Goal: Navigation & Orientation: Go to known website

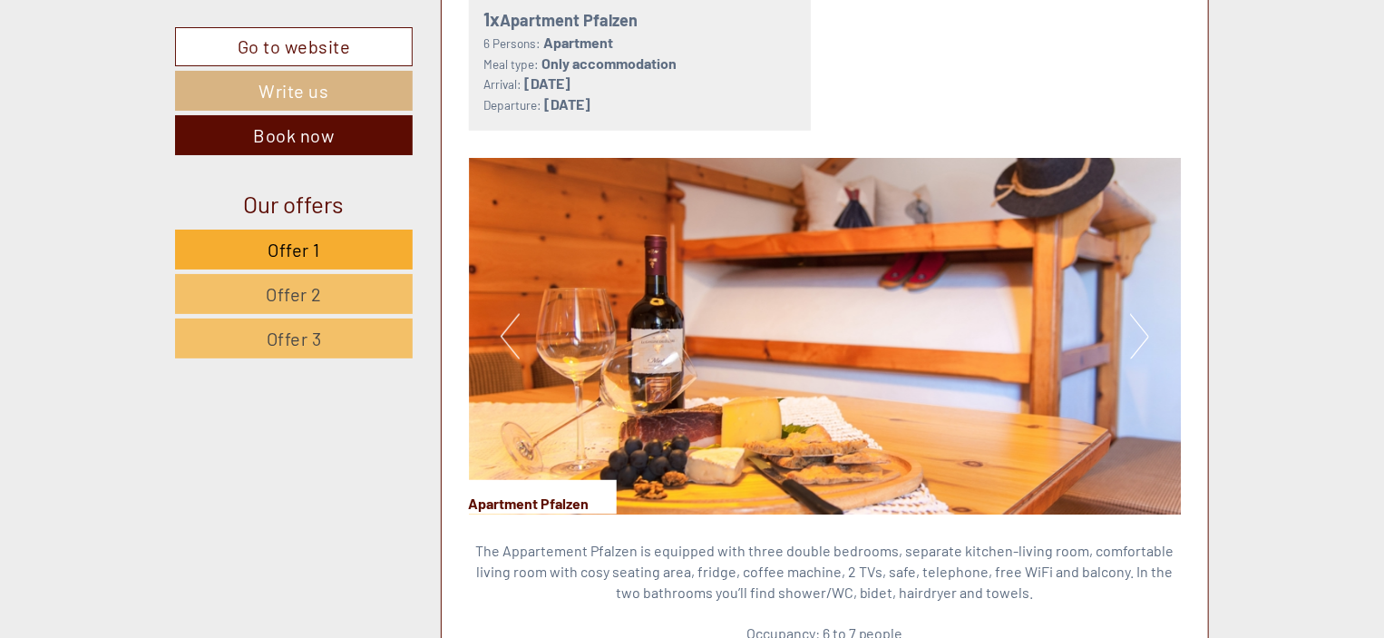
scroll to position [1175, 0]
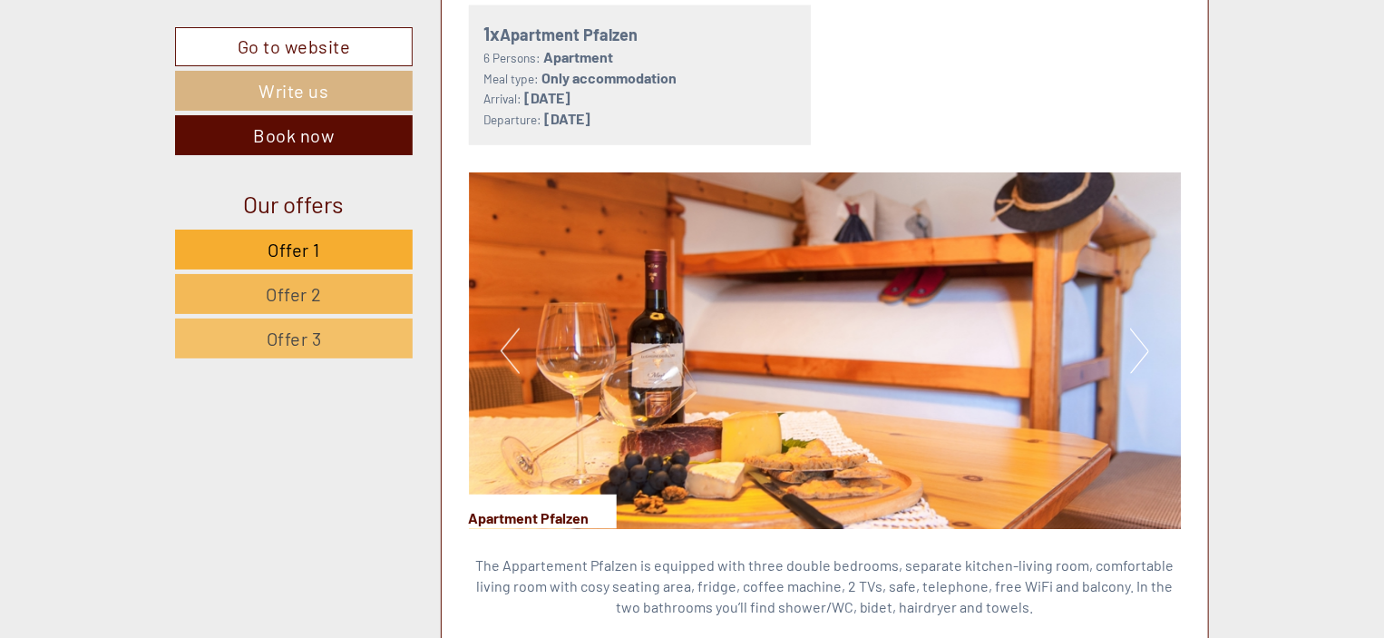
click at [349, 290] on link "Offer 2" at bounding box center [294, 294] width 238 height 40
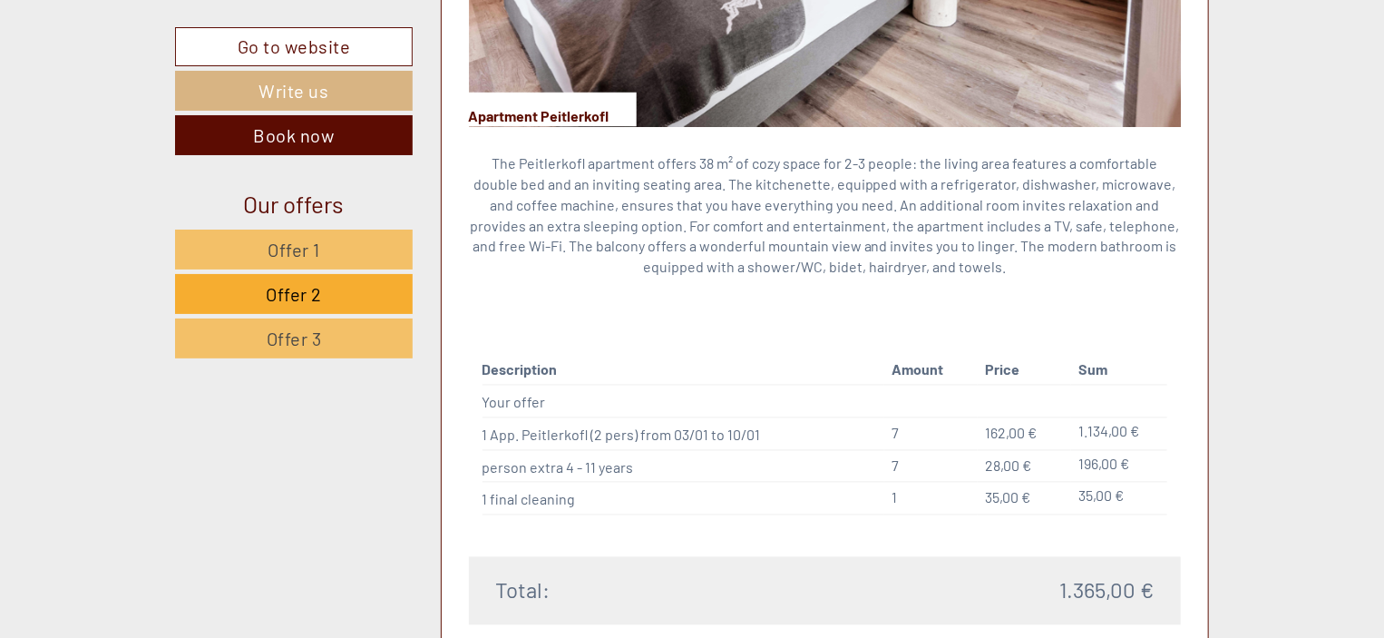
scroll to position [1766, 0]
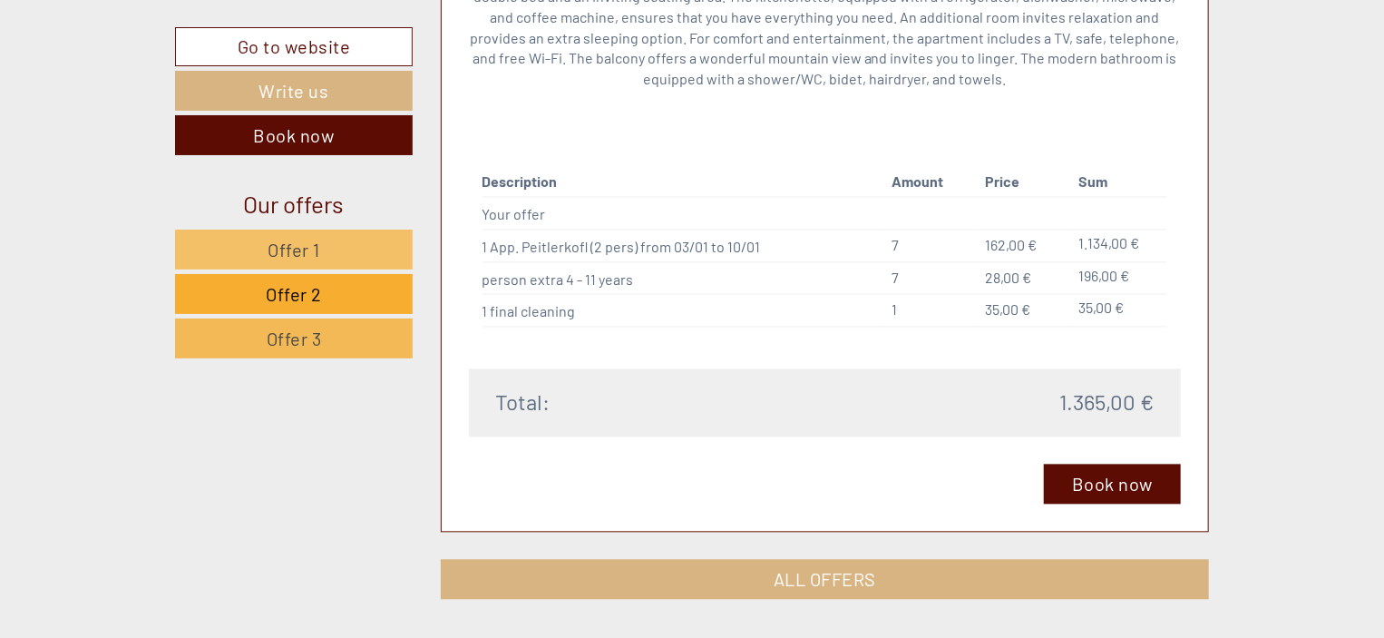
click at [326, 337] on link "Offer 3" at bounding box center [294, 338] width 238 height 40
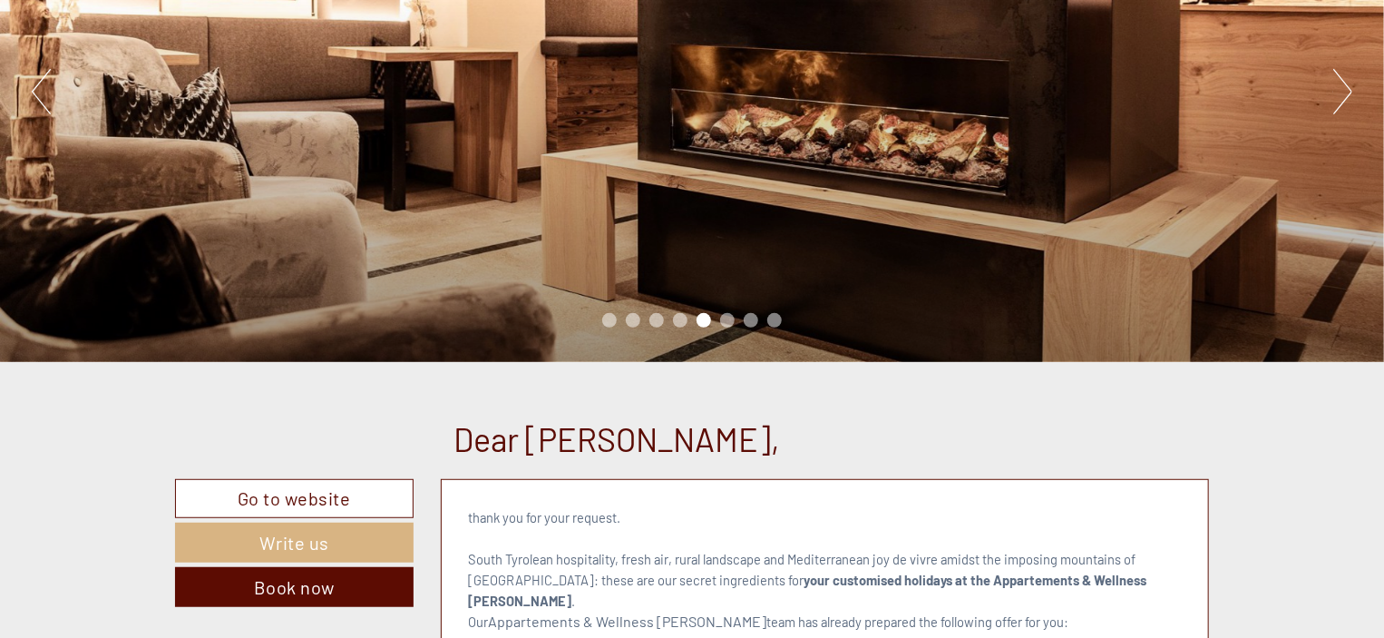
scroll to position [0, 0]
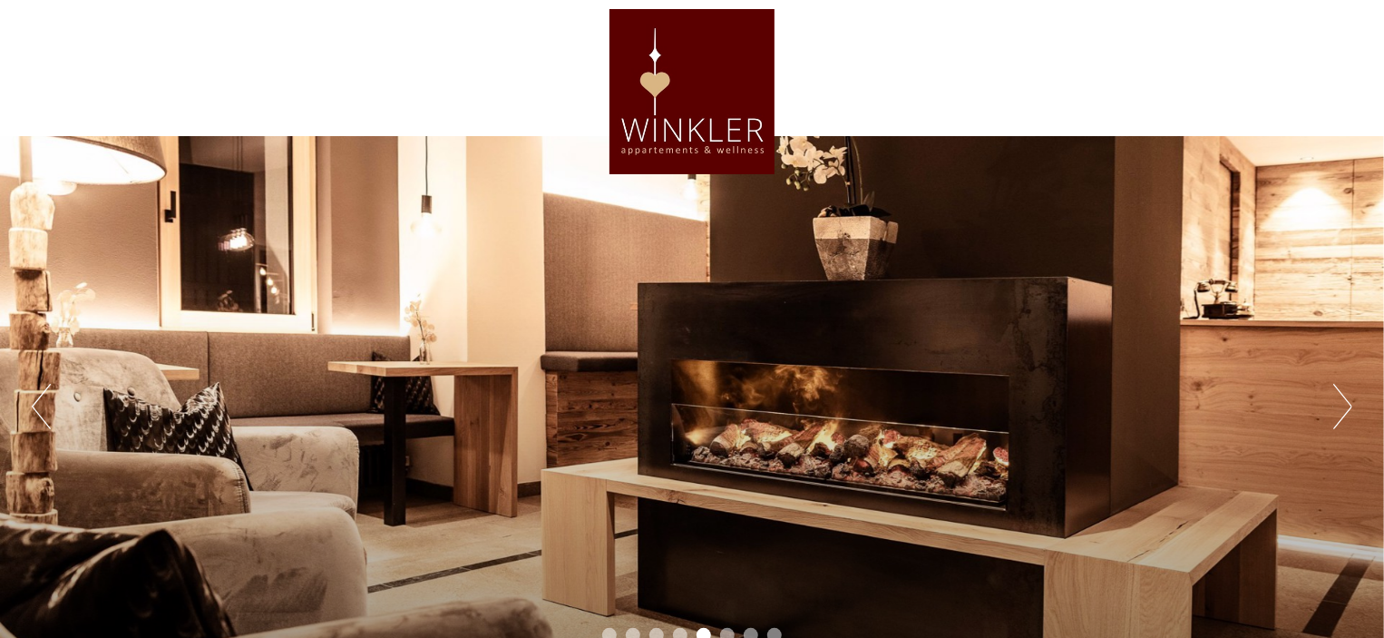
click at [726, 146] on div at bounding box center [692, 91] width 1016 height 165
click at [1351, 405] on button "Next" at bounding box center [1342, 406] width 19 height 45
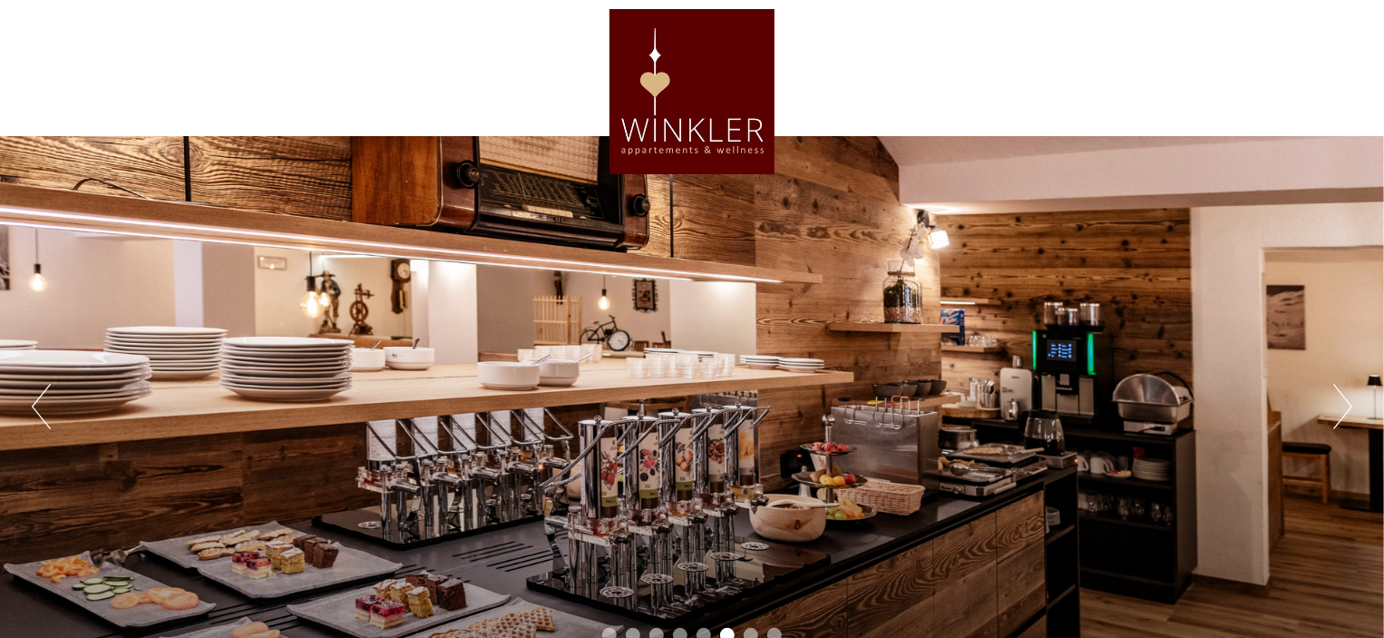
click at [1351, 404] on button "Next" at bounding box center [1342, 406] width 19 height 45
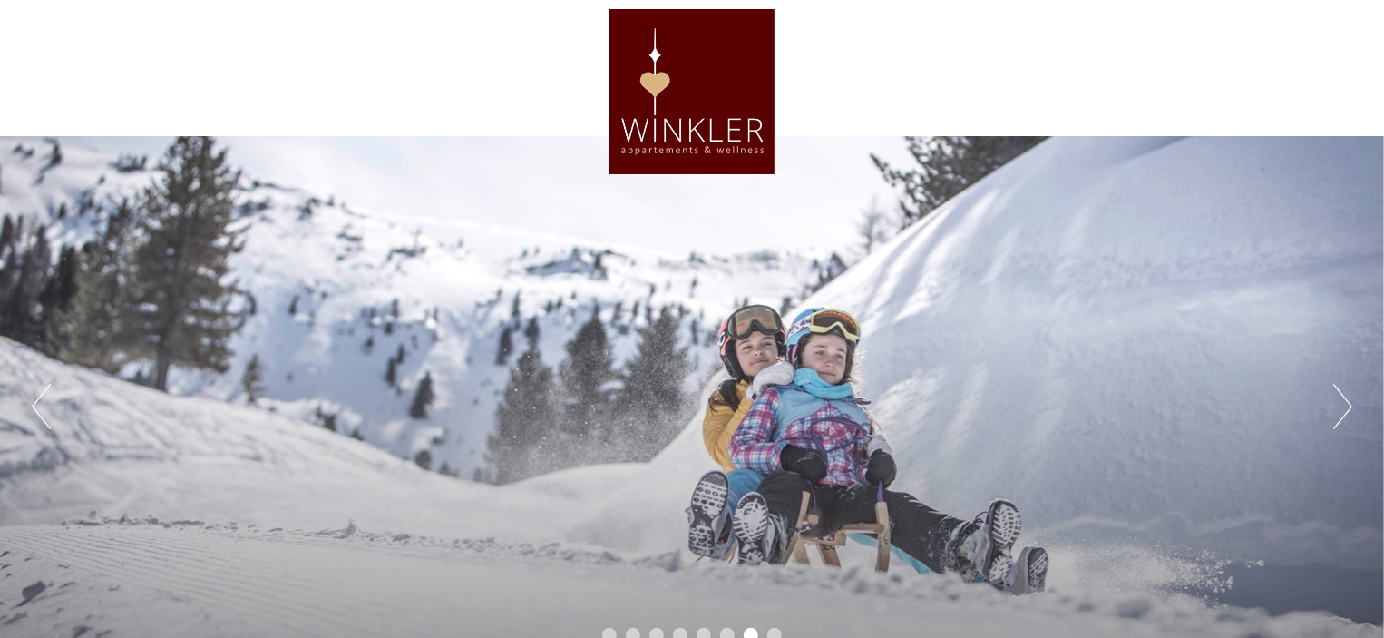
click at [1351, 404] on button "Next" at bounding box center [1342, 406] width 19 height 45
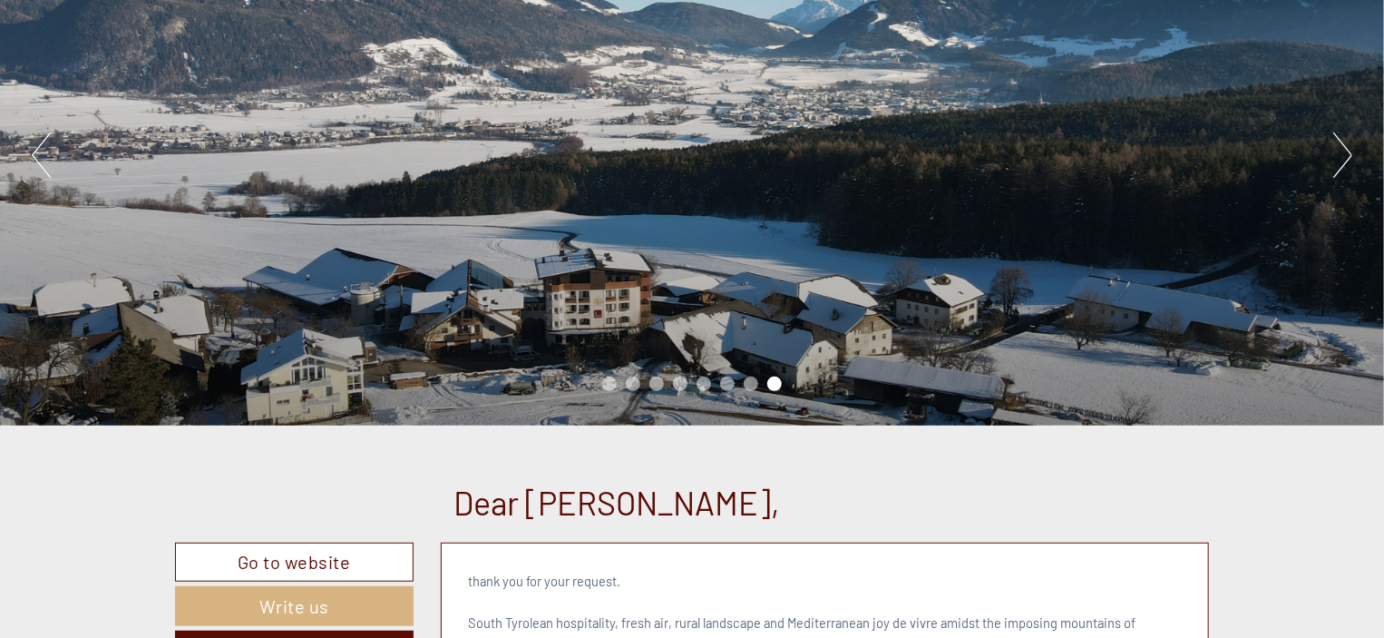
scroll to position [272, 0]
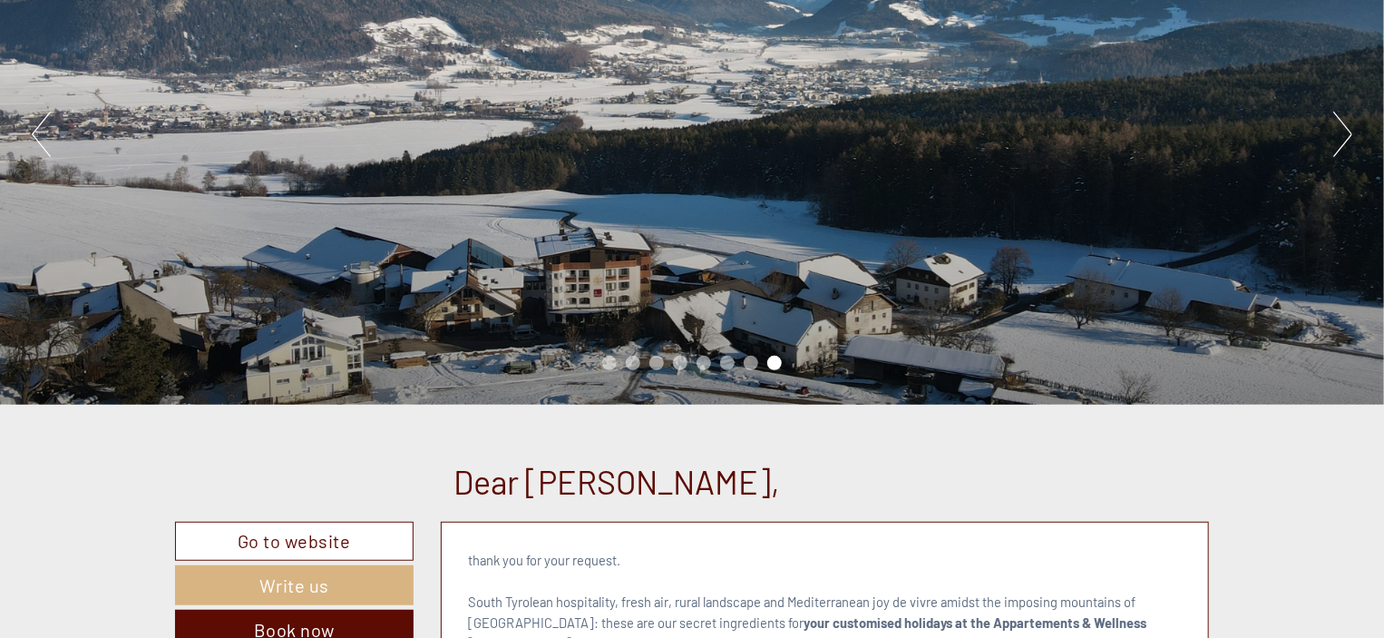
click at [1342, 138] on button "Next" at bounding box center [1342, 134] width 19 height 45
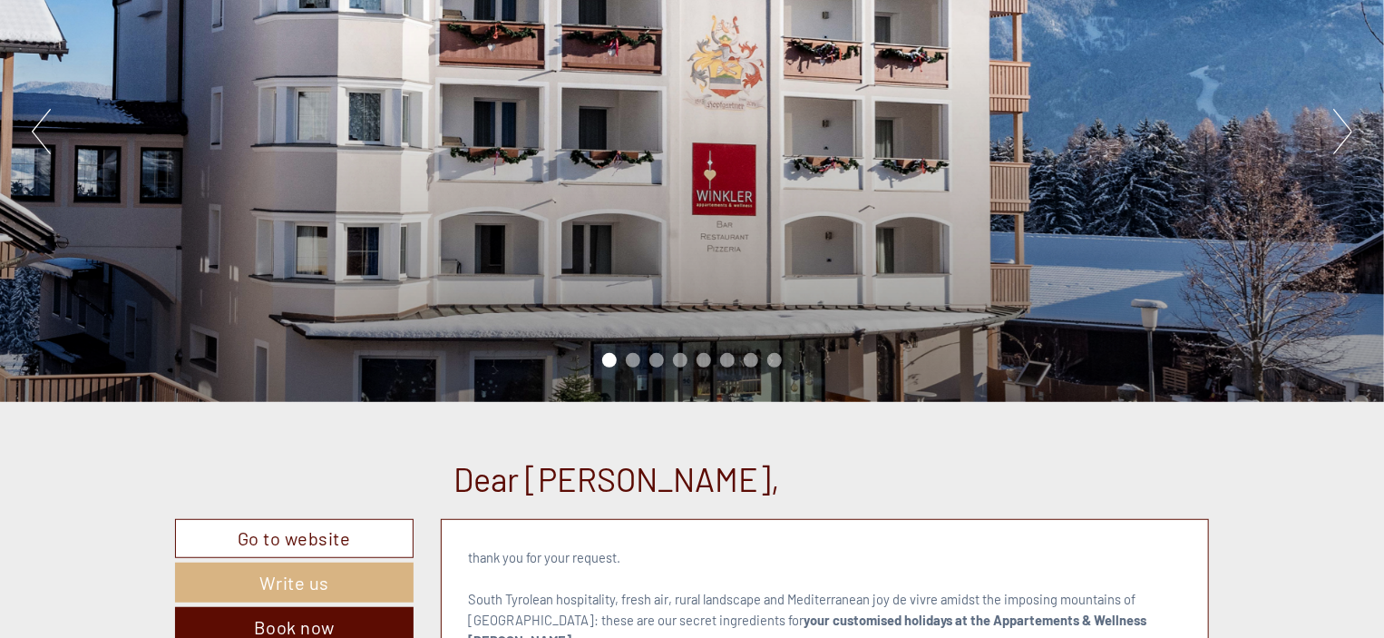
scroll to position [0, 0]
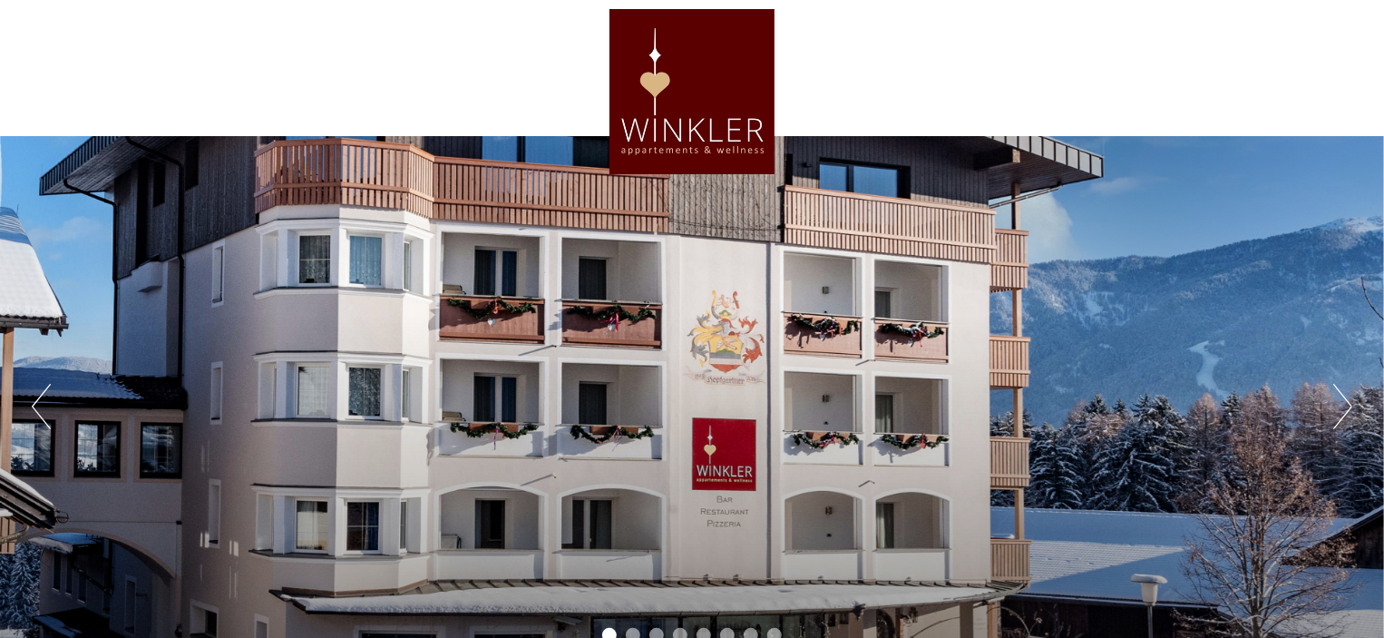
drag, startPoint x: 943, startPoint y: 43, endPoint x: 975, endPoint y: 43, distance: 31.7
click at [950, 43] on div at bounding box center [692, 91] width 1016 height 165
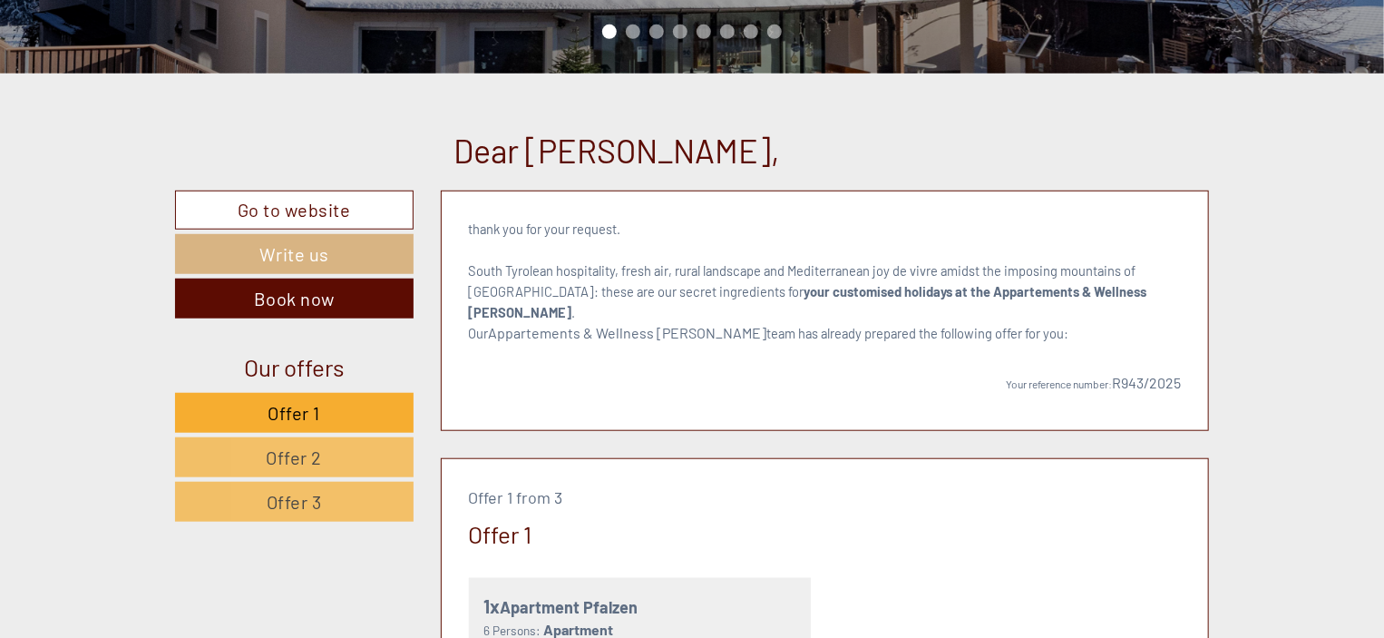
scroll to position [635, 0]
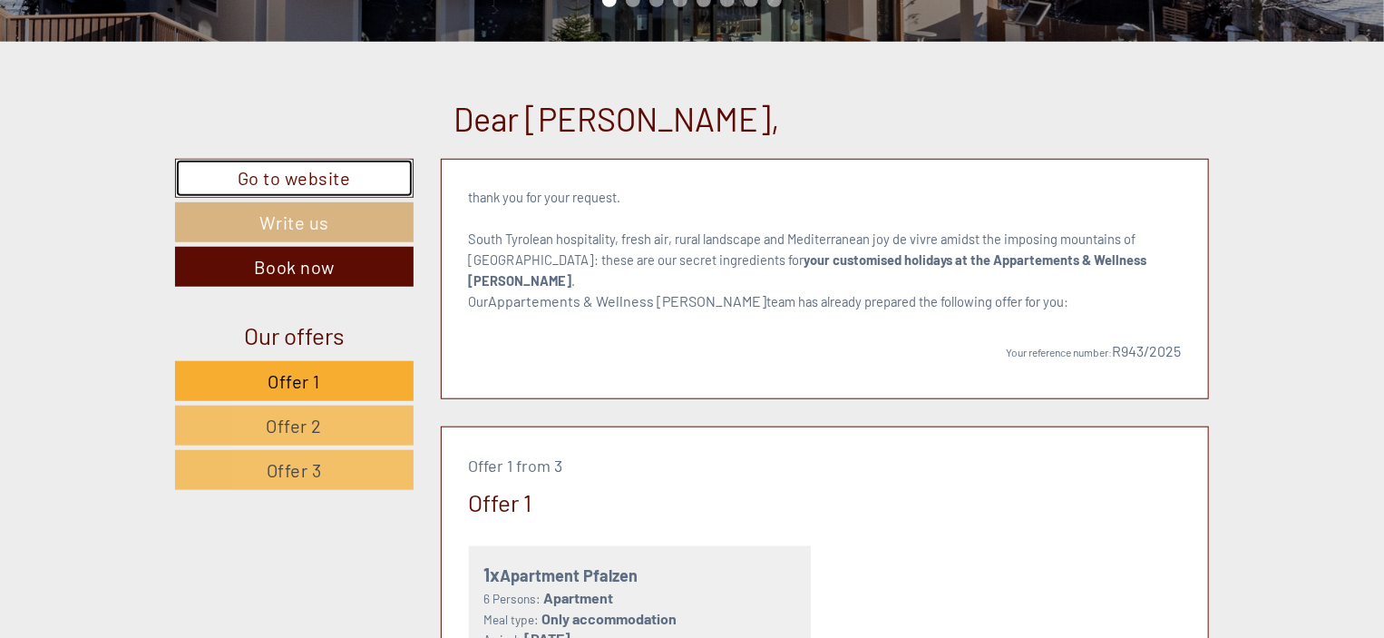
click at [316, 175] on link "Go to website" at bounding box center [294, 178] width 239 height 39
